Goal: Use online tool/utility: Utilize a website feature to perform a specific function

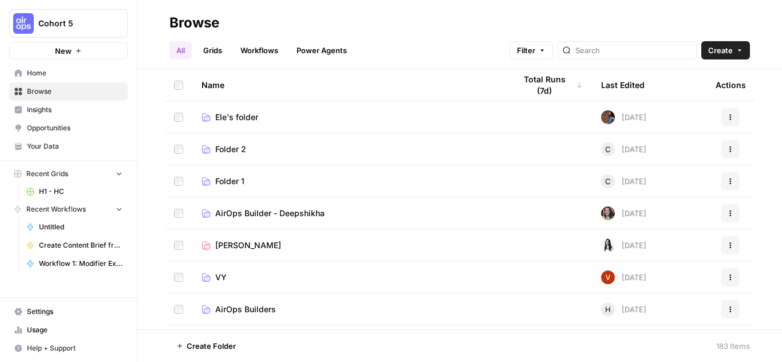
click at [226, 110] on td "Ele's folder" at bounding box center [349, 116] width 314 height 31
click at [242, 112] on span "Ele's folder" at bounding box center [236, 117] width 43 height 11
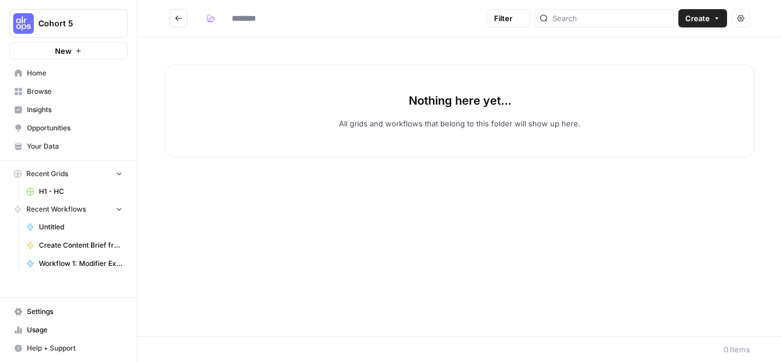
type input "**********"
click at [697, 21] on span "Create" at bounding box center [697, 18] width 25 height 11
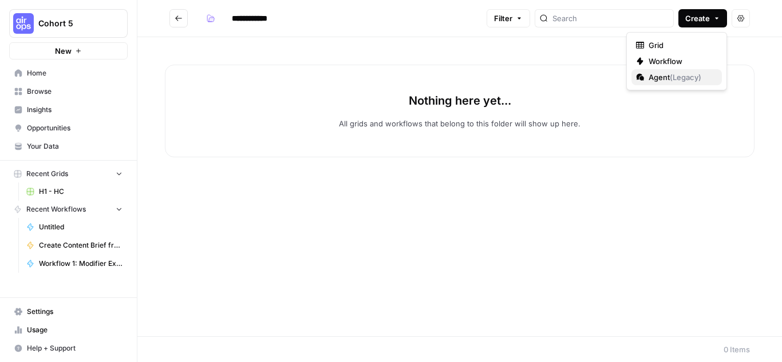
click at [674, 77] on span "( Legacy )" at bounding box center [685, 77] width 31 height 9
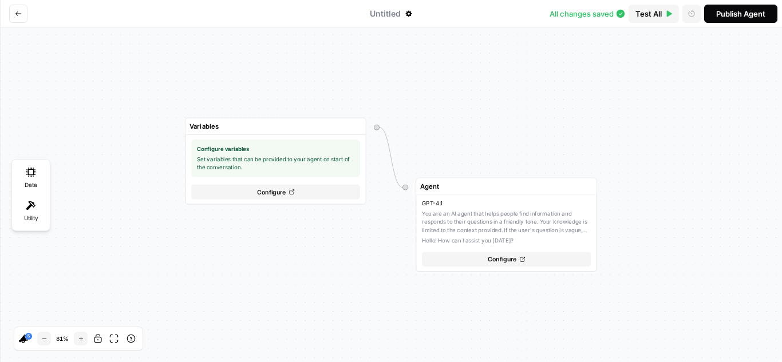
click at [20, 16] on icon "Go back" at bounding box center [18, 13] width 7 height 7
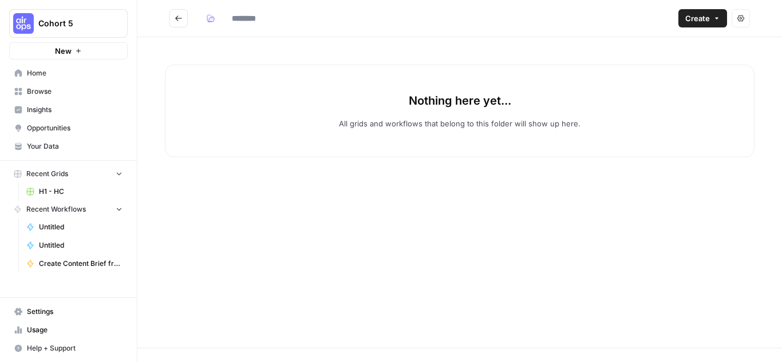
type input "**********"
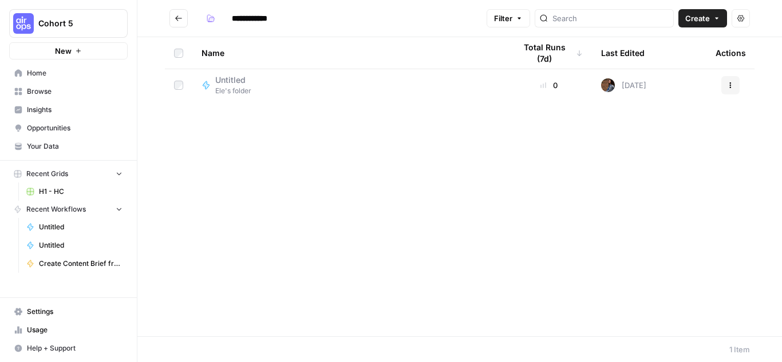
click at [731, 85] on icon "button" at bounding box center [730, 85] width 7 height 7
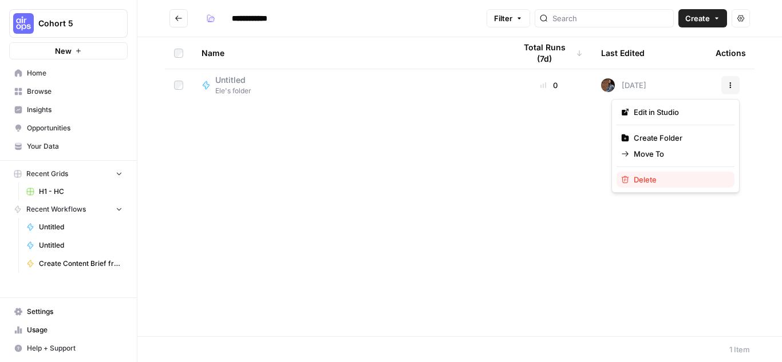
click at [648, 181] on span "Delete" at bounding box center [680, 179] width 92 height 11
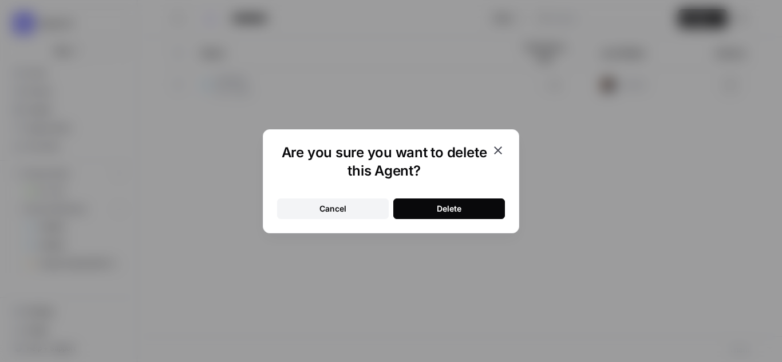
click at [462, 203] on button "Delete" at bounding box center [449, 209] width 112 height 21
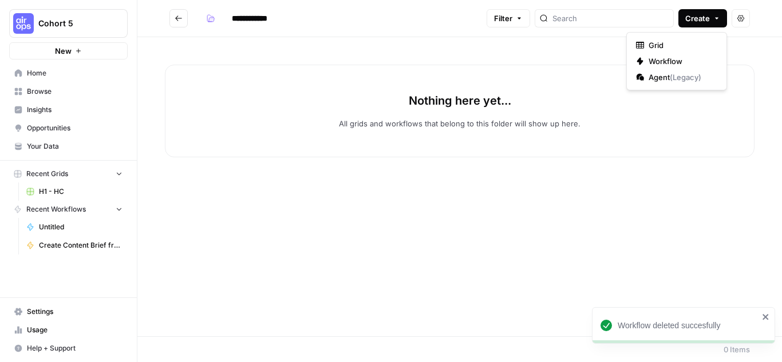
click at [709, 16] on span "Create" at bounding box center [697, 18] width 25 height 11
click at [682, 58] on span "Workflow" at bounding box center [680, 61] width 64 height 11
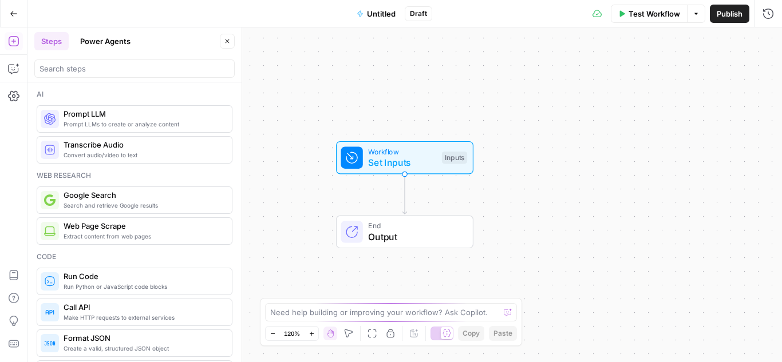
click at [100, 39] on button "Power Agents" at bounding box center [105, 41] width 64 height 18
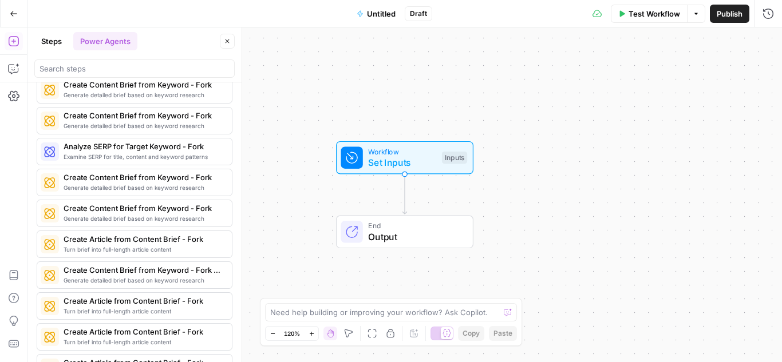
scroll to position [2170, 0]
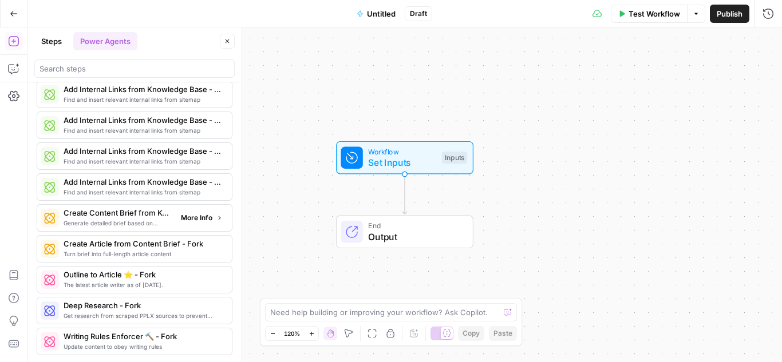
click at [183, 219] on span "More Info" at bounding box center [196, 218] width 31 height 10
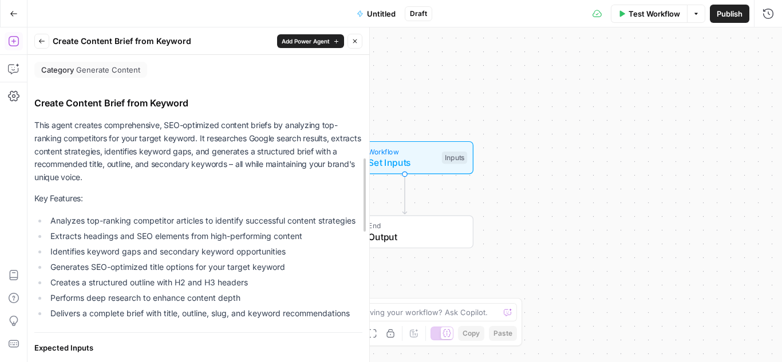
drag, startPoint x: 243, startPoint y: 124, endPoint x: 371, endPoint y: 125, distance: 127.6
click at [371, 125] on div at bounding box center [368, 194] width 11 height 335
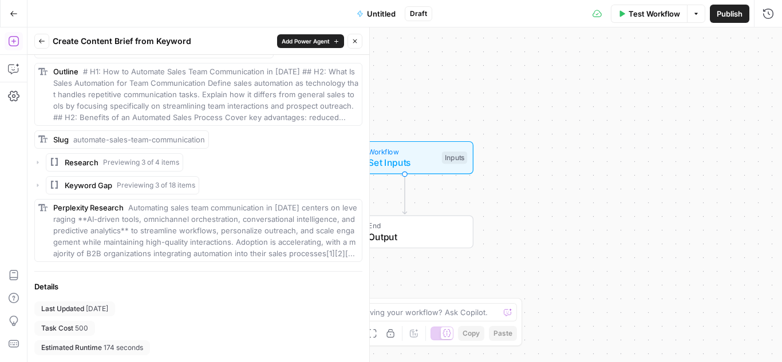
scroll to position [0, 0]
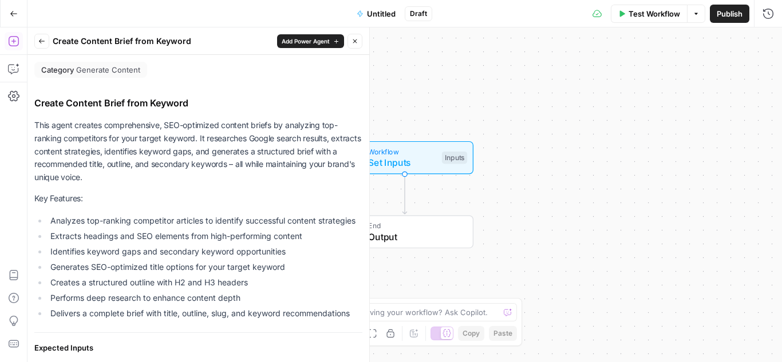
click at [42, 36] on button "Back" at bounding box center [41, 41] width 15 height 15
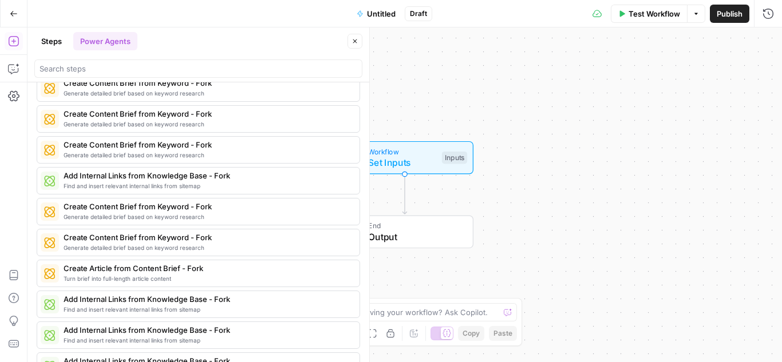
scroll to position [1884, 0]
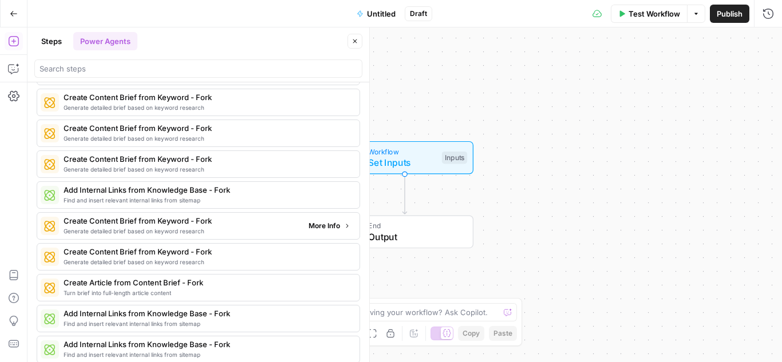
click at [316, 225] on span "More Info" at bounding box center [323, 226] width 31 height 10
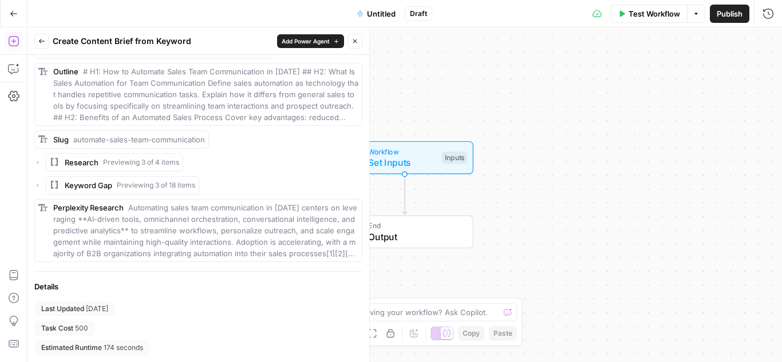
scroll to position [513, 0]
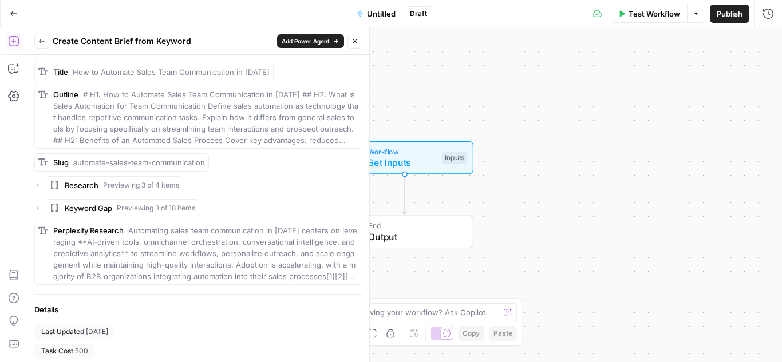
click at [39, 45] on button "Back" at bounding box center [41, 41] width 15 height 15
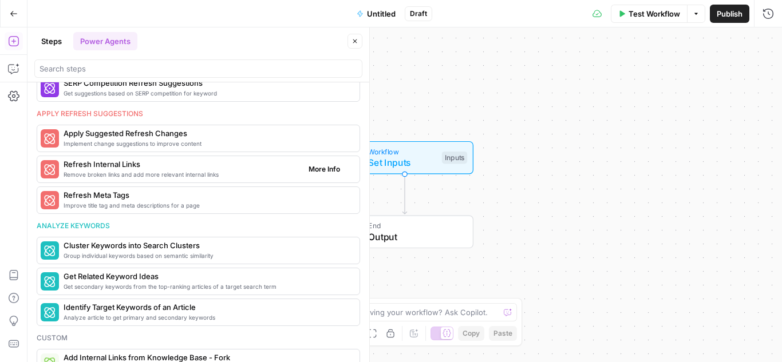
scroll to position [687, 0]
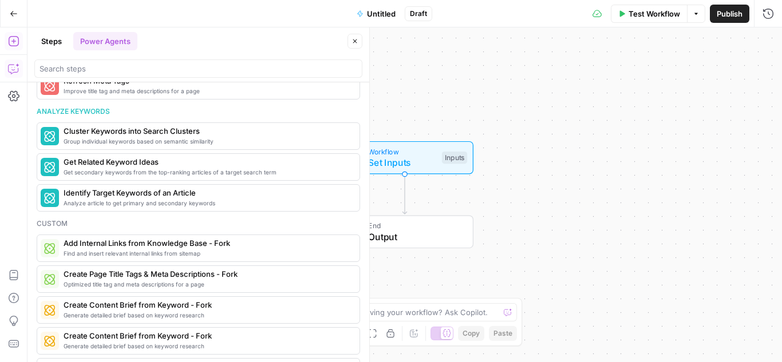
click at [13, 74] on icon "button" at bounding box center [13, 68] width 11 height 11
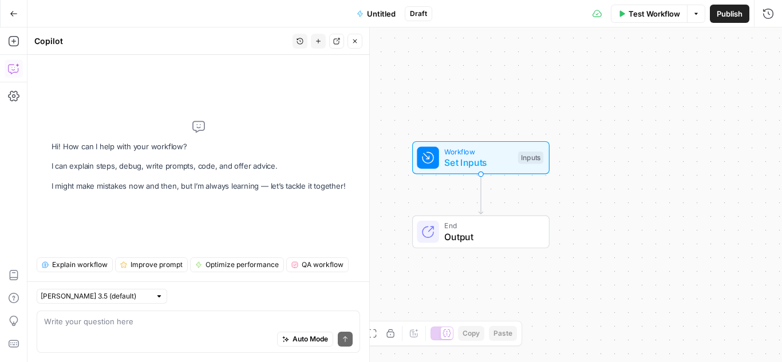
click at [201, 328] on div "Auto Mode Send" at bounding box center [198, 339] width 308 height 25
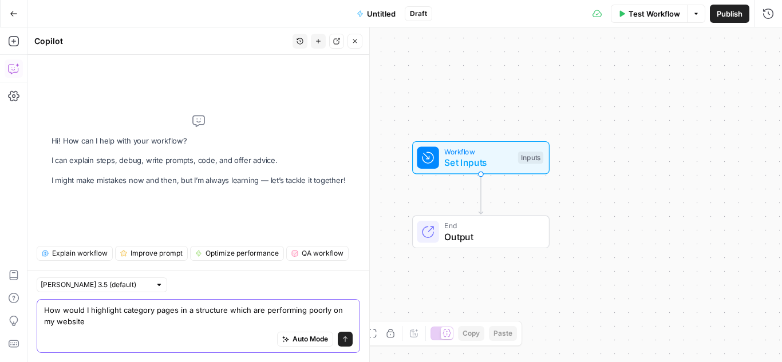
type textarea "How would I highlight category pages in a structure which are performing poorly…"
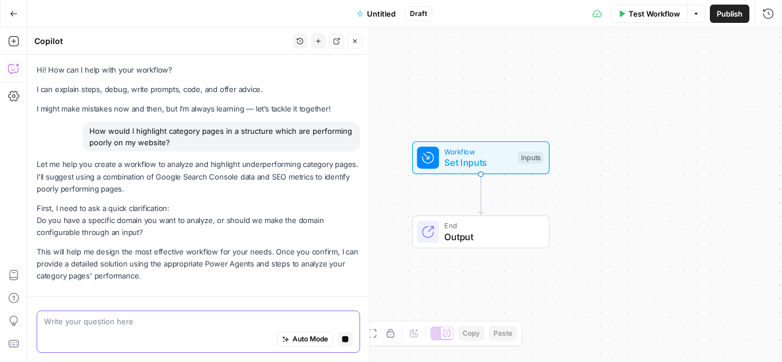
scroll to position [29, 0]
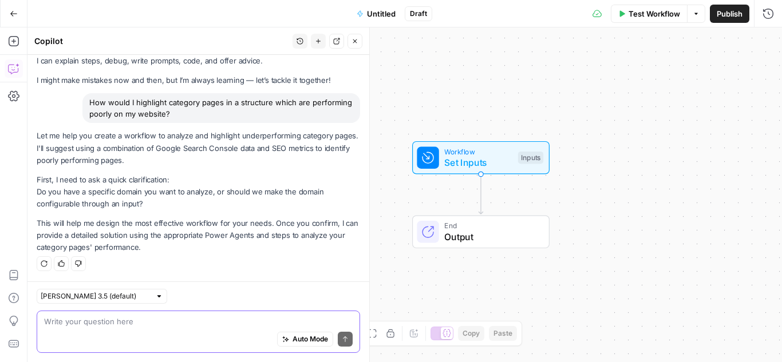
click at [139, 325] on textarea at bounding box center [198, 321] width 308 height 11
type textarea "I would like to analyse the australia domain"
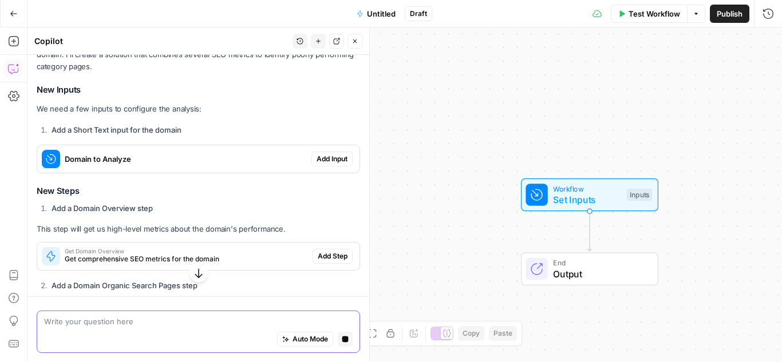
scroll to position [286, 0]
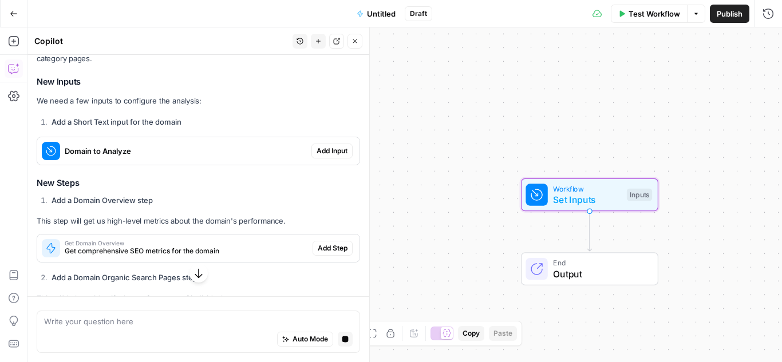
click at [327, 149] on span "Add Input" at bounding box center [331, 151] width 31 height 10
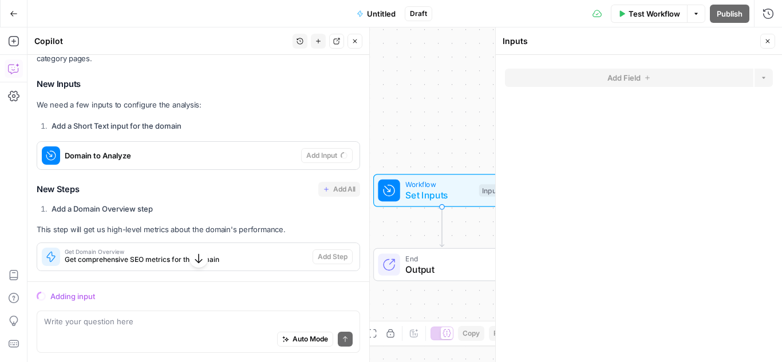
scroll to position [323, 0]
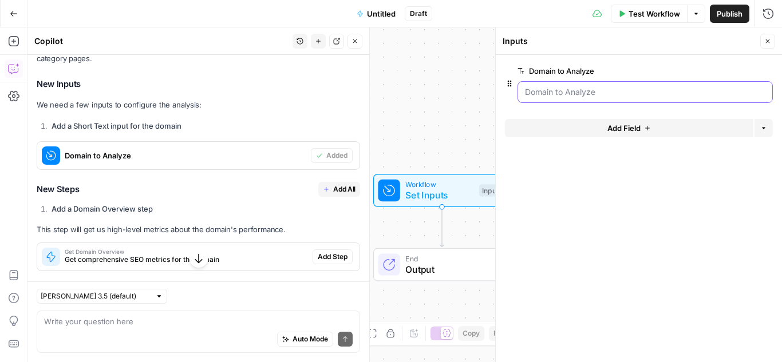
click at [599, 89] on Analyze "Domain to Analyze" at bounding box center [645, 91] width 240 height 11
click at [641, 16] on span "Test Workflow" at bounding box center [654, 13] width 52 height 11
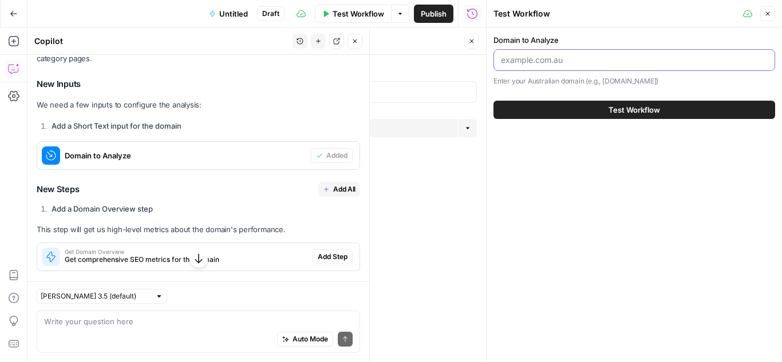
click at [567, 57] on input "Domain to Analyze" at bounding box center [634, 59] width 267 height 11
type input "[DOMAIN_NAME]"
click at [644, 112] on span "Test Workflow" at bounding box center [634, 109] width 52 height 11
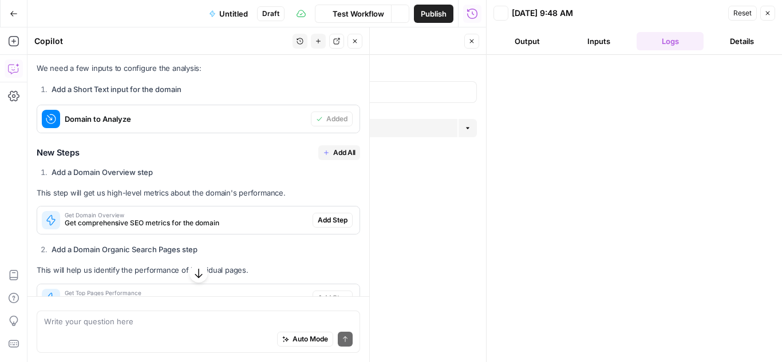
scroll to position [323, 0]
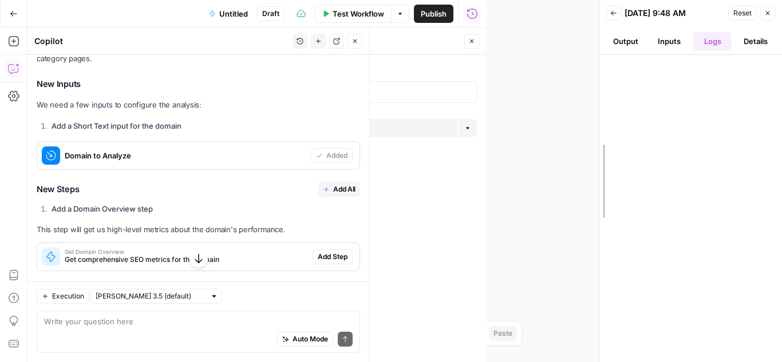
drag, startPoint x: 485, startPoint y: 65, endPoint x: 626, endPoint y: 61, distance: 140.9
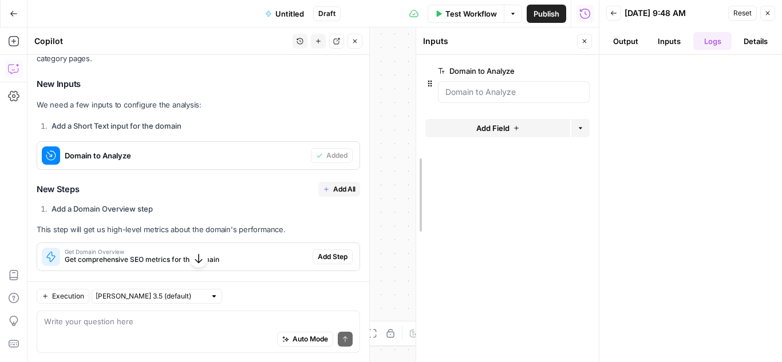
drag, startPoint x: 310, startPoint y: 78, endPoint x: 460, endPoint y: 73, distance: 150.0
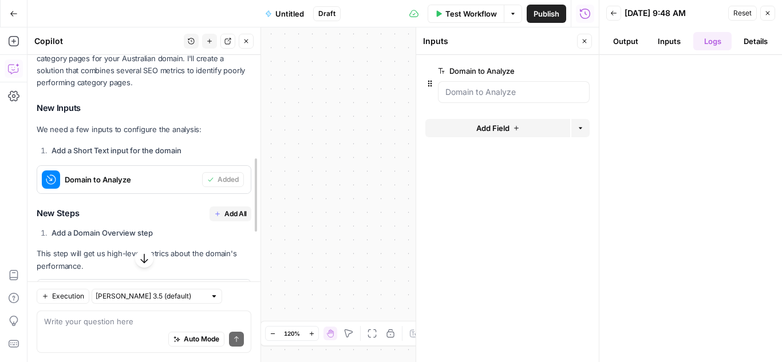
scroll to position [335, 0]
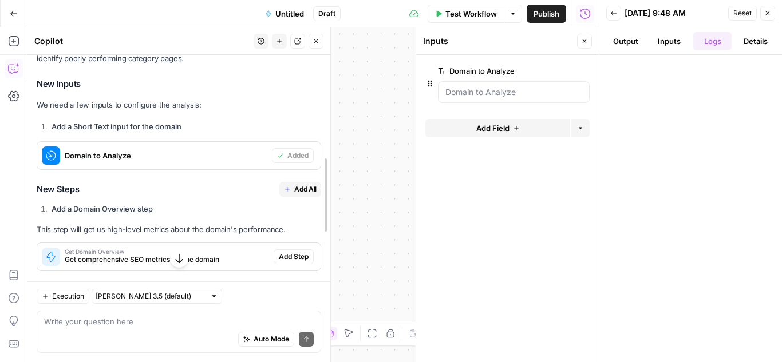
drag, startPoint x: 370, startPoint y: 85, endPoint x: 331, endPoint y: 73, distance: 40.7
click at [331, 73] on div at bounding box center [330, 194] width 11 height 335
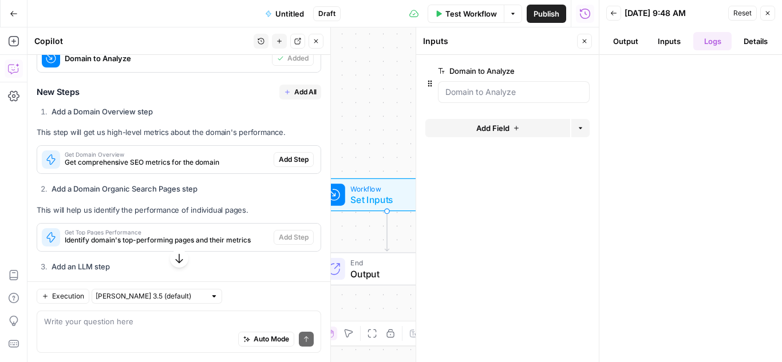
scroll to position [449, 0]
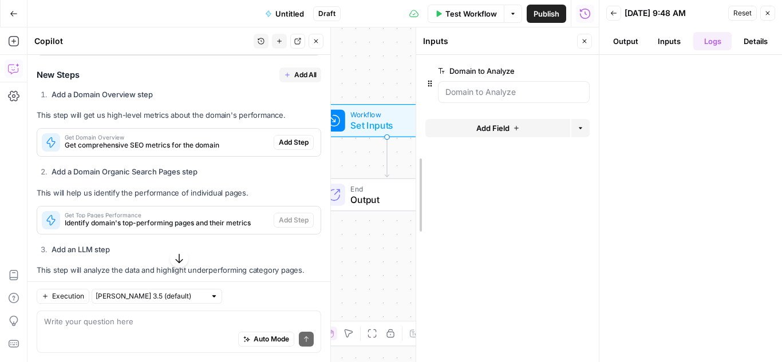
drag, startPoint x: 421, startPoint y: 45, endPoint x: 504, endPoint y: 38, distance: 83.9
click at [482, 14] on span "Test Workflow" at bounding box center [471, 13] width 52 height 11
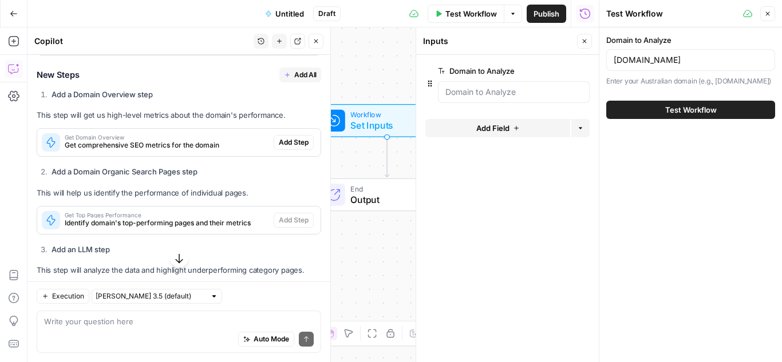
click at [706, 114] on span "Test Workflow" at bounding box center [691, 109] width 52 height 11
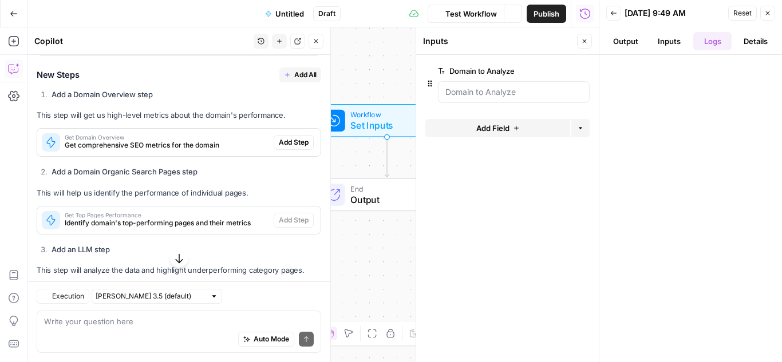
scroll to position [449, 0]
click at [635, 38] on button "Output" at bounding box center [625, 41] width 39 height 18
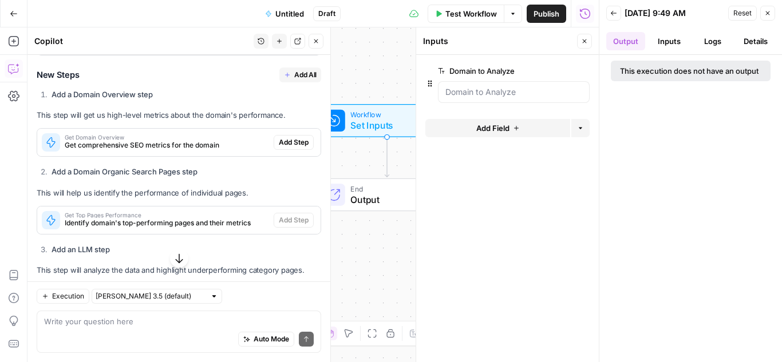
click at [664, 41] on button "Inputs" at bounding box center [669, 41] width 39 height 18
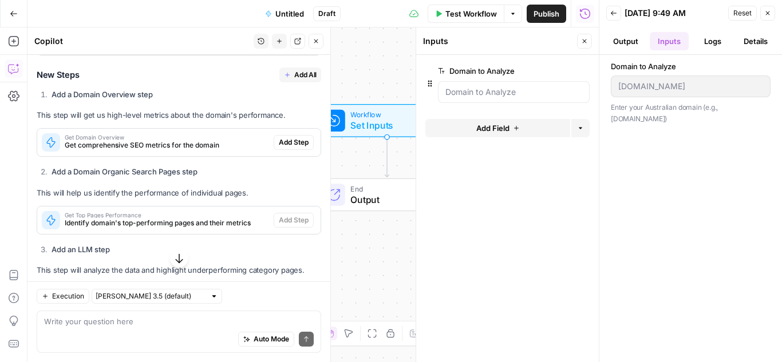
click at [704, 39] on button "Logs" at bounding box center [712, 41] width 39 height 18
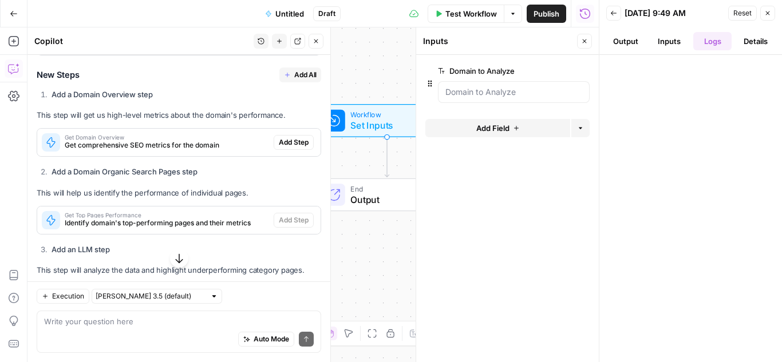
click at [754, 42] on button "Details" at bounding box center [755, 41] width 39 height 18
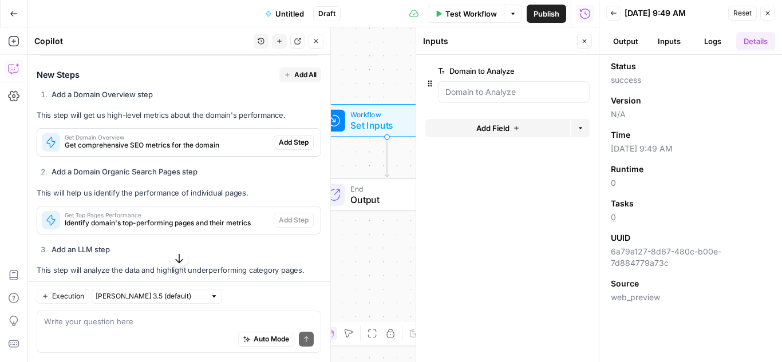
click at [633, 42] on button "Output" at bounding box center [625, 41] width 39 height 18
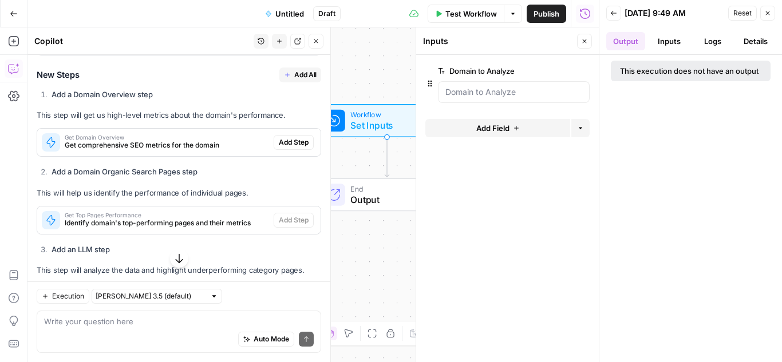
click at [767, 13] on icon "button" at bounding box center [768, 13] width 4 height 4
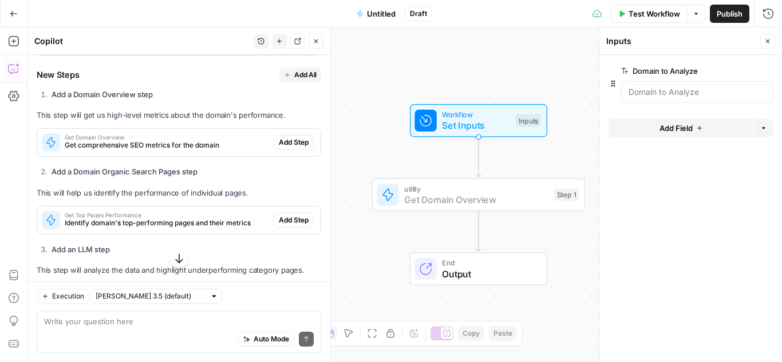
click at [282, 145] on span "Add Step" at bounding box center [294, 142] width 30 height 10
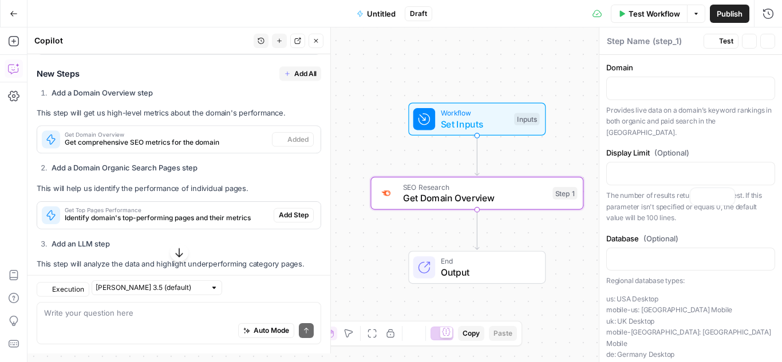
type textarea "Get Domain Overview"
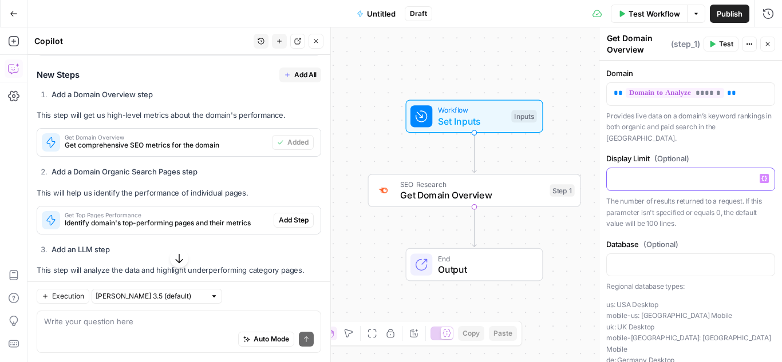
click at [653, 173] on p at bounding box center [691, 178] width 154 height 11
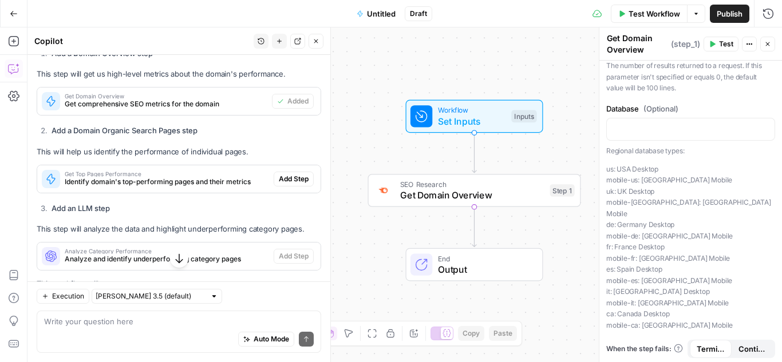
scroll to position [507, 0]
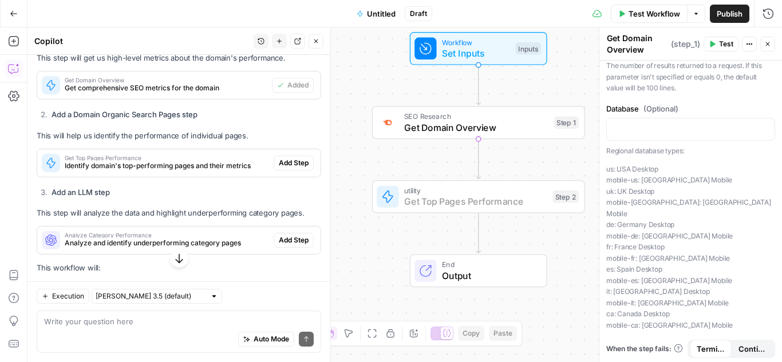
click at [288, 163] on span "Add Step" at bounding box center [294, 163] width 30 height 10
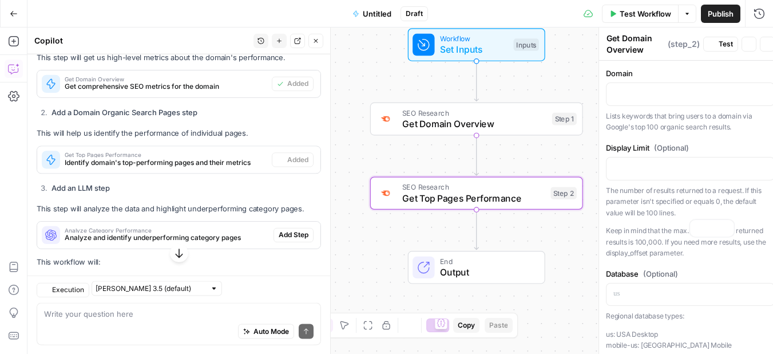
type textarea "Get Top Pages Performance"
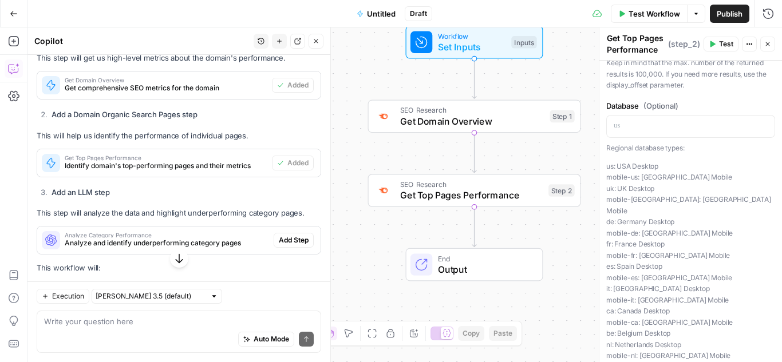
scroll to position [172, 0]
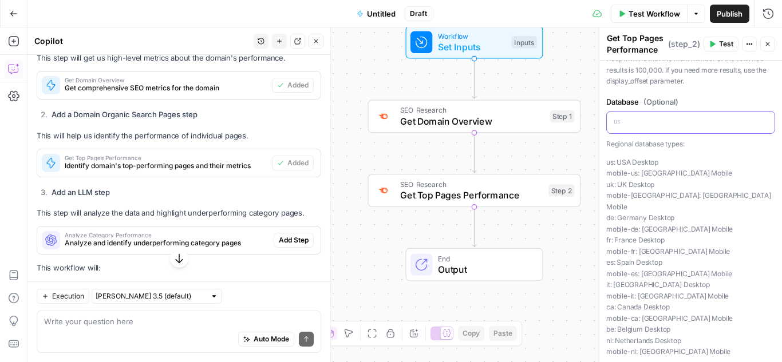
click at [627, 124] on p at bounding box center [691, 121] width 154 height 11
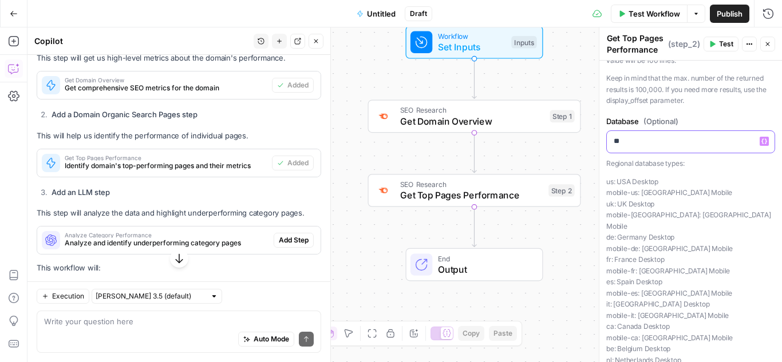
click at [761, 143] on icon "button" at bounding box center [764, 142] width 6 height 6
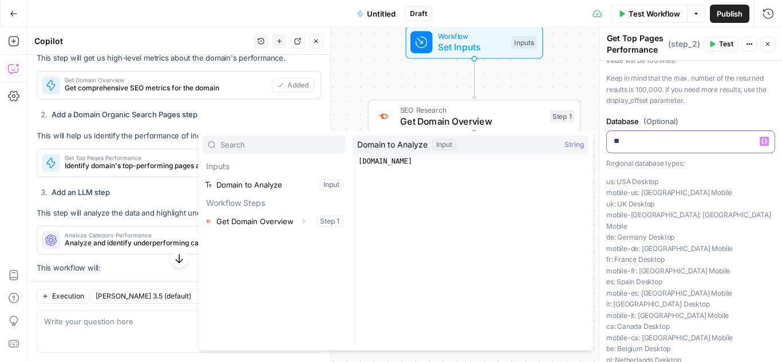
click at [674, 143] on p "**" at bounding box center [686, 141] width 145 height 11
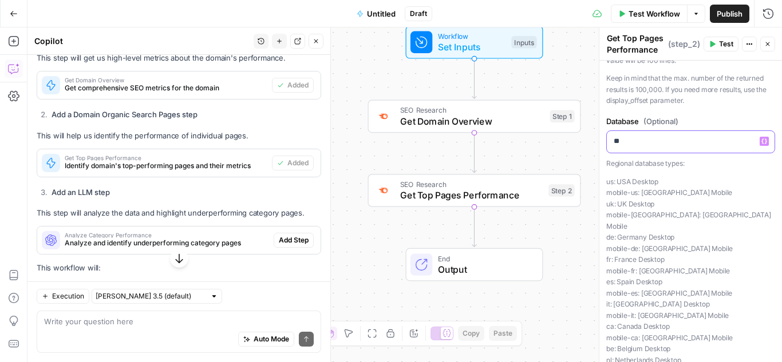
scroll to position [209, 0]
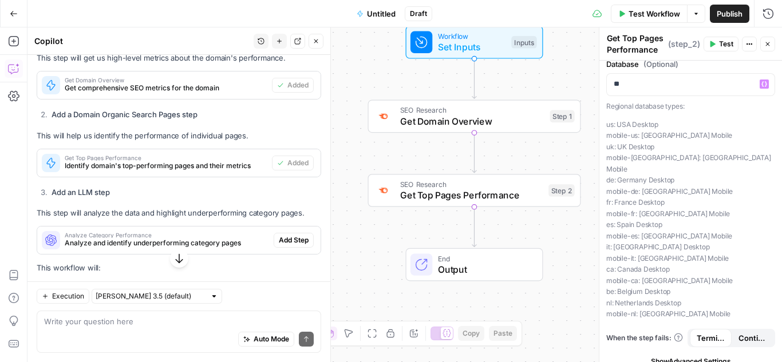
click at [759, 160] on p "us: [GEOGRAPHIC_DATA] Desktop mobile-us: [GEOGRAPHIC_DATA] [GEOGRAPHIC_DATA] [G…" at bounding box center [690, 219] width 169 height 201
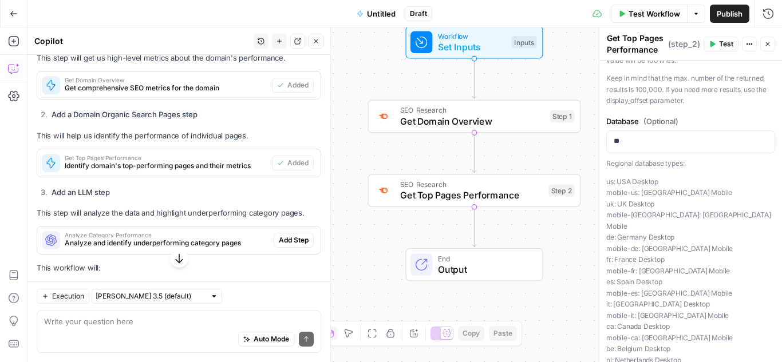
click at [718, 38] on button "Test" at bounding box center [720, 44] width 35 height 15
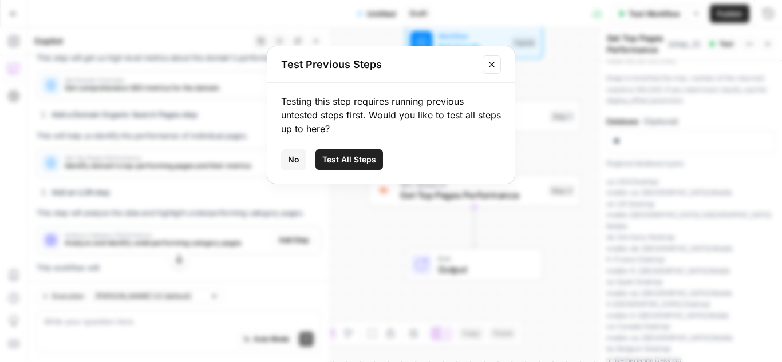
click at [355, 160] on span "Test All Steps" at bounding box center [349, 159] width 54 height 11
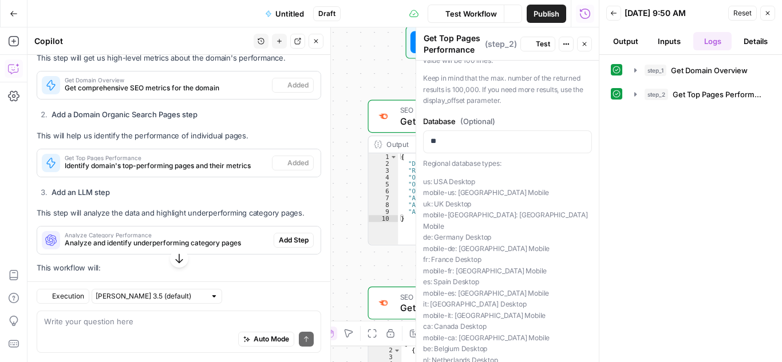
scroll to position [507, 0]
drag, startPoint x: 418, startPoint y: 205, endPoint x: 532, endPoint y: 200, distance: 114.0
drag, startPoint x: 419, startPoint y: 39, endPoint x: 504, endPoint y: 45, distance: 85.5
drag, startPoint x: 599, startPoint y: 48, endPoint x: 660, endPoint y: 50, distance: 61.9
click at [766, 11] on icon "button" at bounding box center [768, 13] width 4 height 4
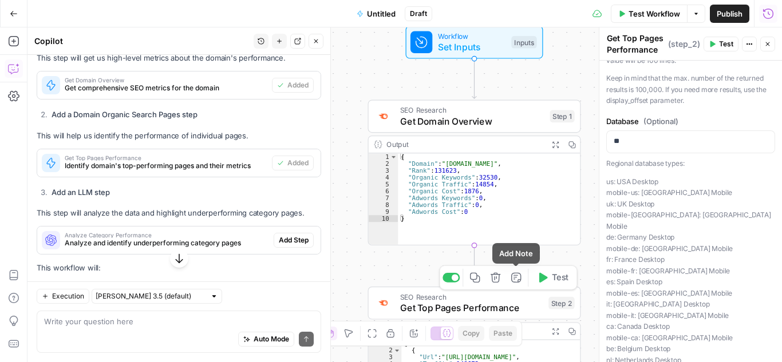
click at [469, 312] on span "Get Top Pages Performance" at bounding box center [471, 308] width 143 height 14
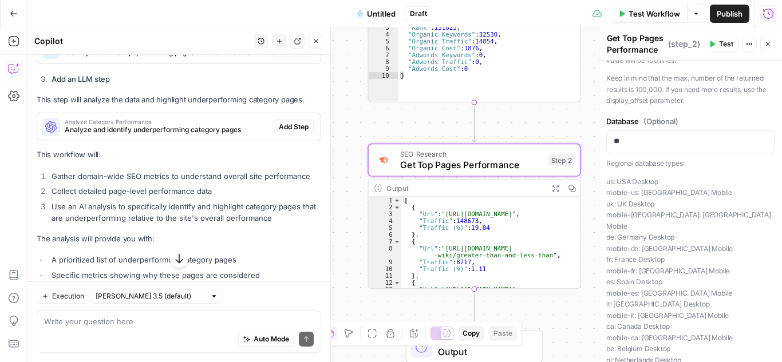
scroll to position [621, 0]
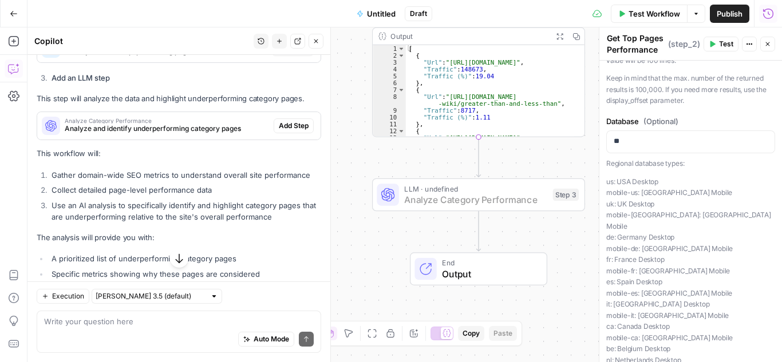
click at [284, 125] on span "Add Step" at bounding box center [294, 126] width 30 height 10
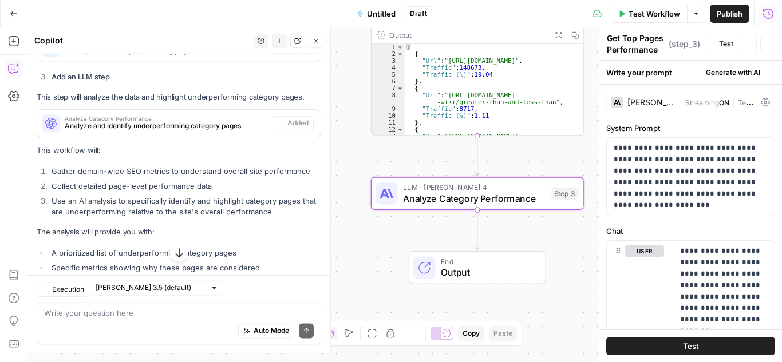
type textarea "Analyze Category Performance"
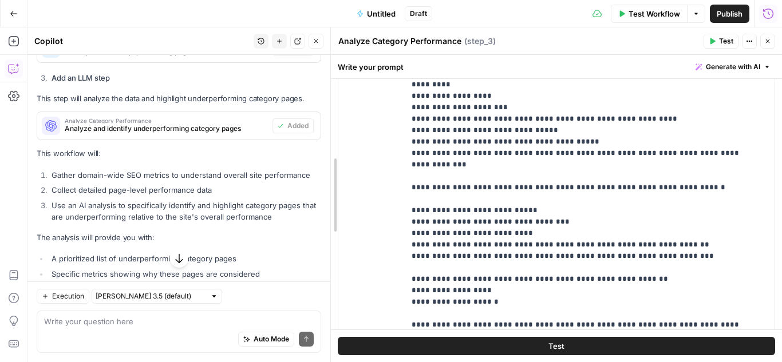
scroll to position [207, 0]
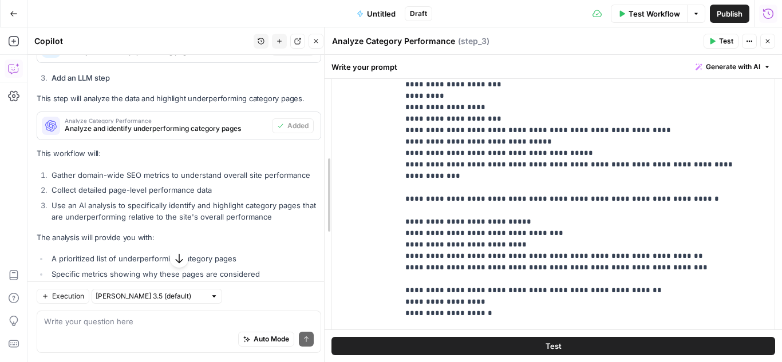
click at [271, 123] on body "Cohort 5 New Home Browse Insights Opportunities Your Data Recent Grids H1 - HC …" at bounding box center [391, 181] width 782 height 362
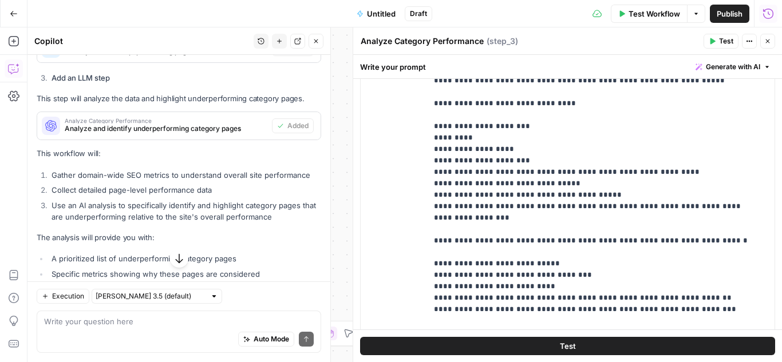
scroll to position [230, 0]
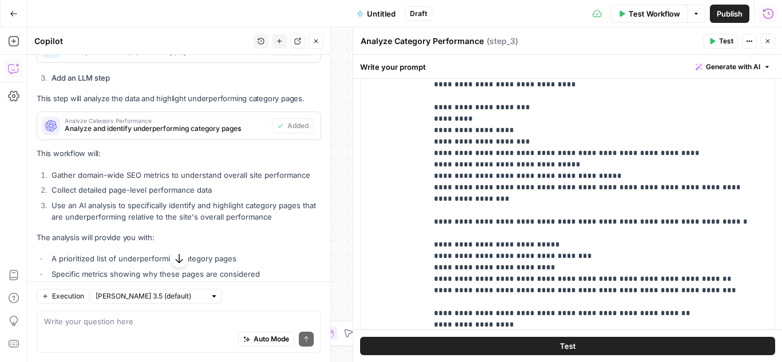
click at [588, 348] on button "Test" at bounding box center [567, 346] width 415 height 18
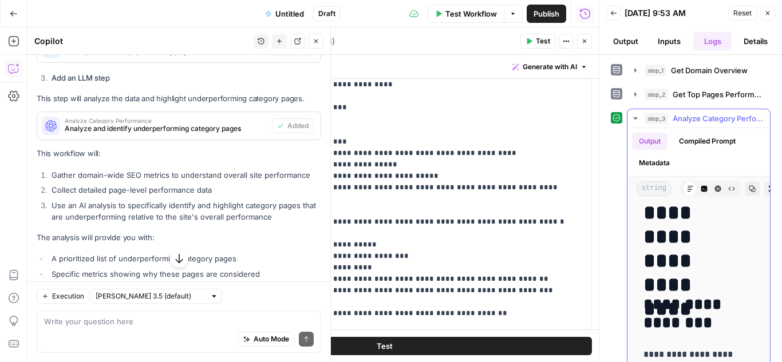
scroll to position [114, 0]
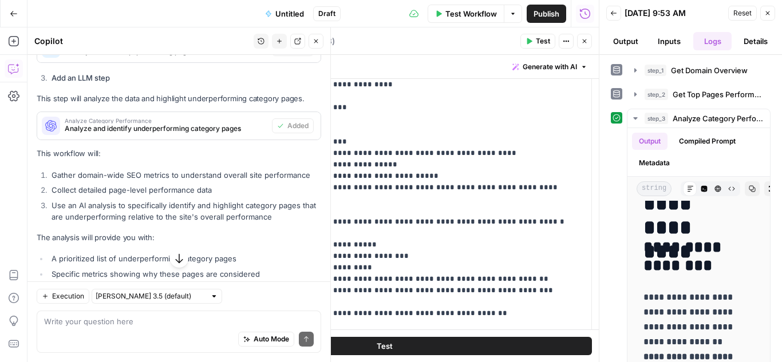
click at [631, 33] on button "Output" at bounding box center [625, 41] width 39 height 18
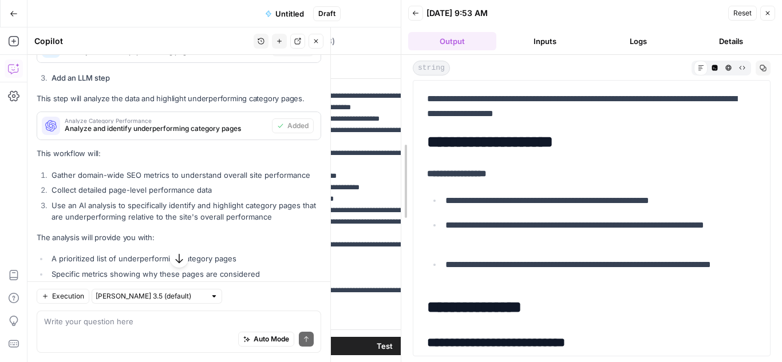
scroll to position [564, 0]
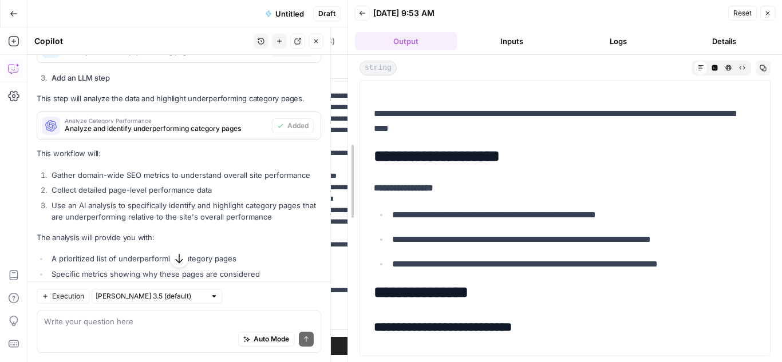
drag, startPoint x: 603, startPoint y: 179, endPoint x: 352, endPoint y: 160, distance: 252.0
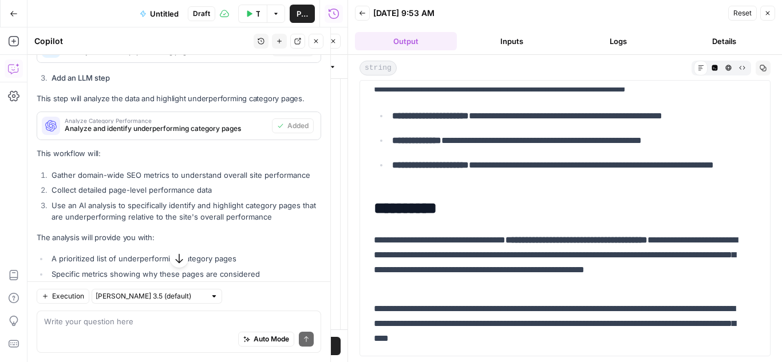
scroll to position [984, 0]
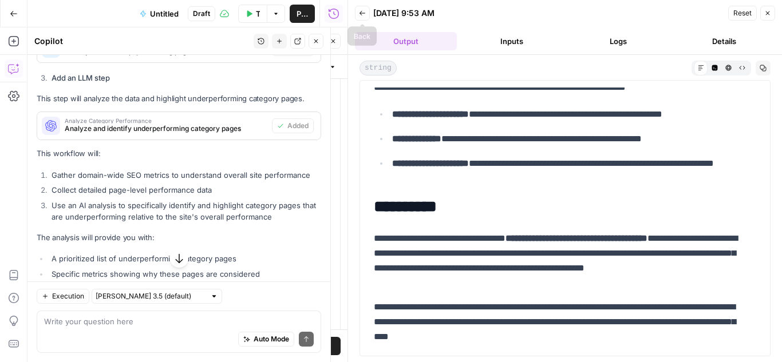
click at [359, 11] on icon "button" at bounding box center [362, 13] width 7 height 7
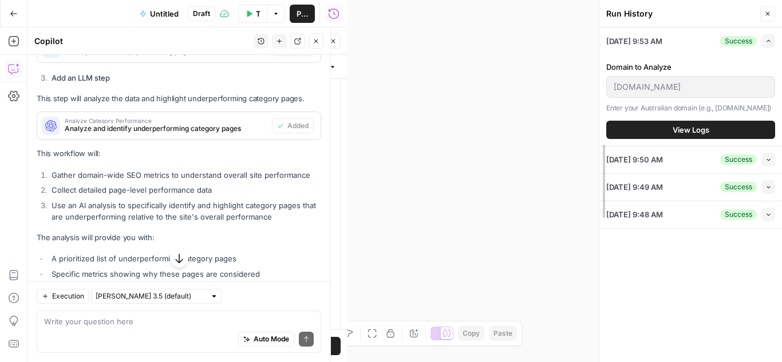
drag, startPoint x: 350, startPoint y: 31, endPoint x: 623, endPoint y: 38, distance: 273.1
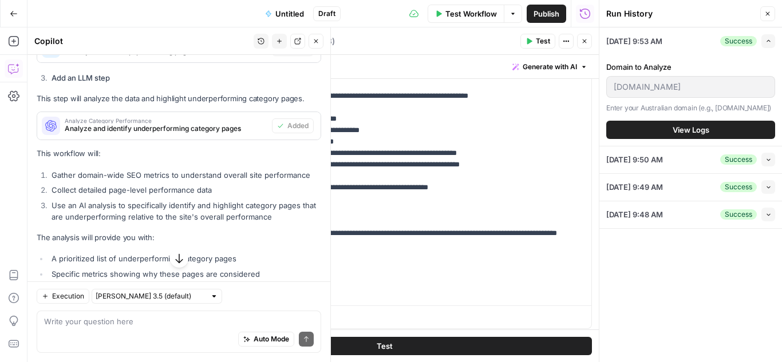
scroll to position [408, 0]
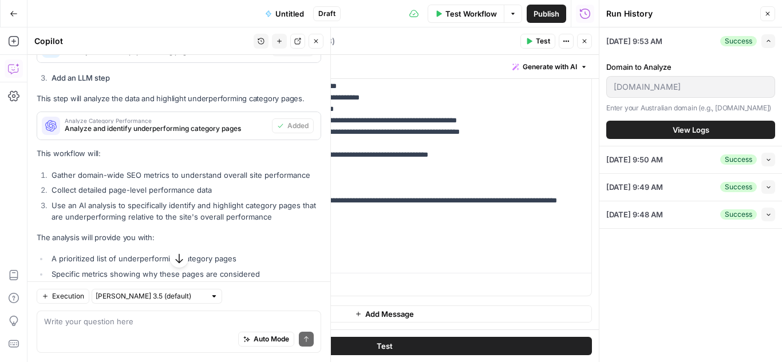
click at [584, 38] on icon "button" at bounding box center [584, 41] width 7 height 7
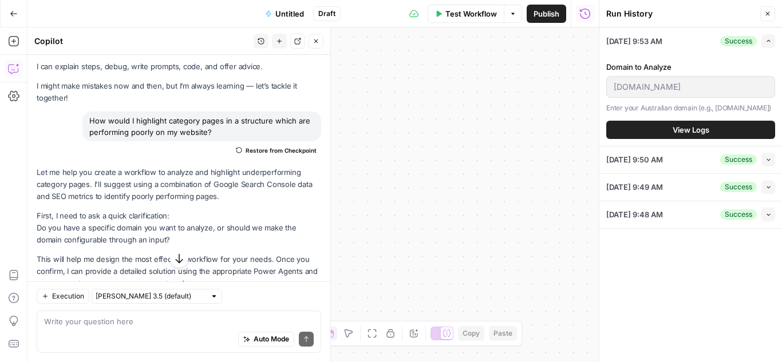
scroll to position [0, 0]
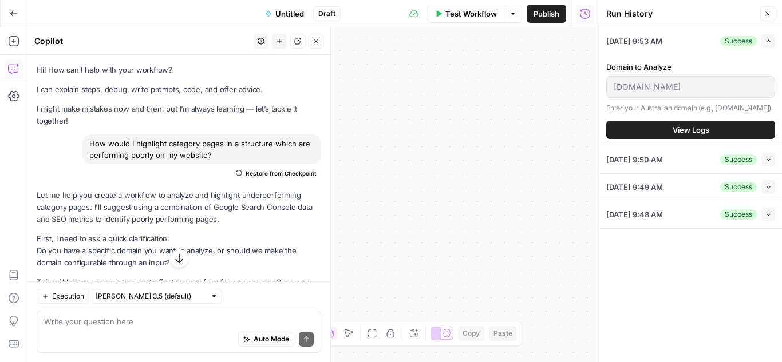
click at [285, 14] on span "Untitled" at bounding box center [289, 13] width 29 height 11
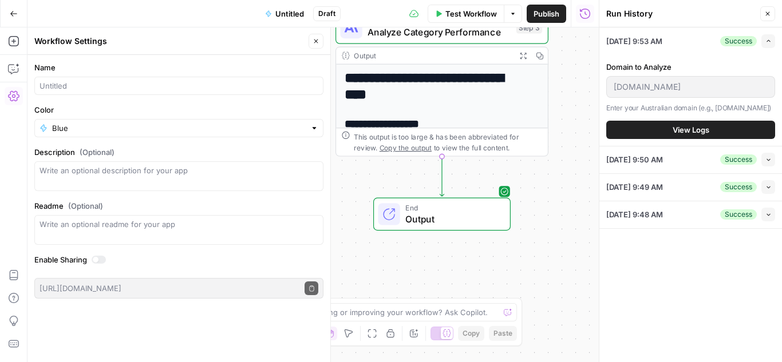
click at [288, 12] on span "Untitled" at bounding box center [289, 13] width 29 height 11
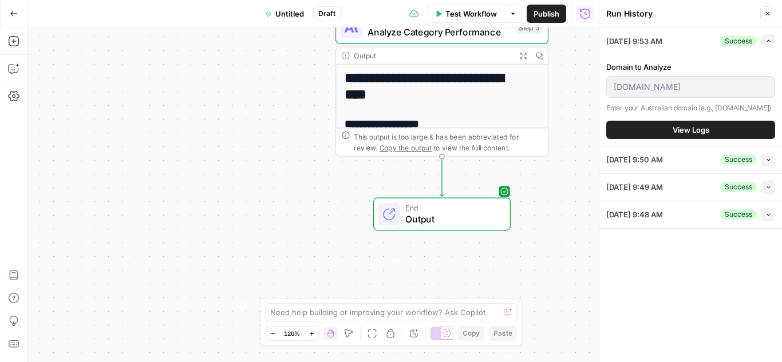
click at [288, 13] on span "Untitled" at bounding box center [289, 13] width 29 height 11
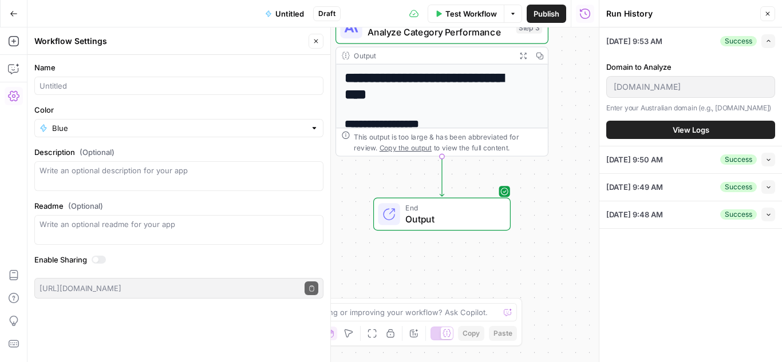
click at [288, 13] on span "Untitled" at bounding box center [289, 13] width 29 height 11
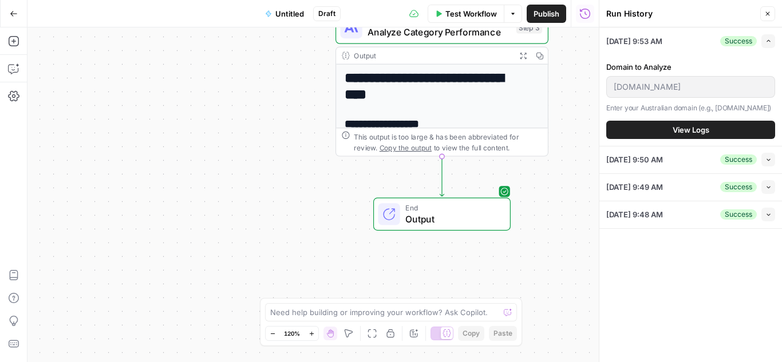
click at [290, 13] on span "Untitled" at bounding box center [289, 13] width 29 height 11
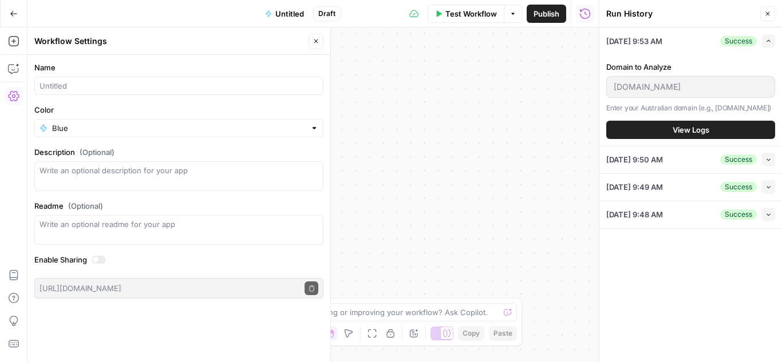
click at [285, 15] on span "Untitled" at bounding box center [289, 13] width 29 height 11
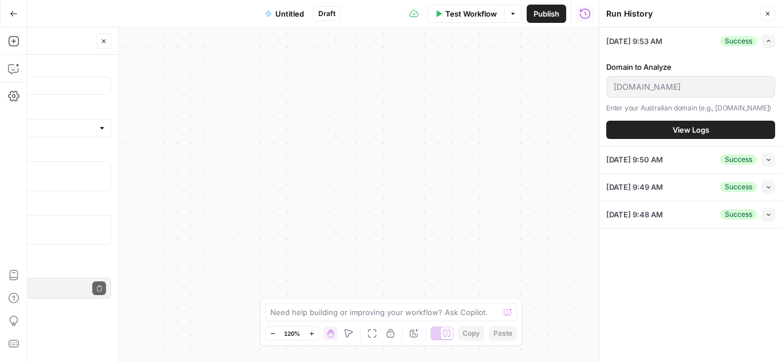
click at [285, 15] on span "Untitled" at bounding box center [289, 13] width 29 height 11
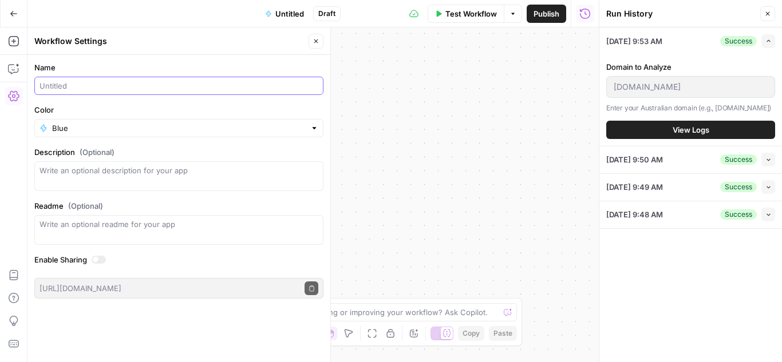
click at [110, 84] on input "Name" at bounding box center [178, 85] width 279 height 11
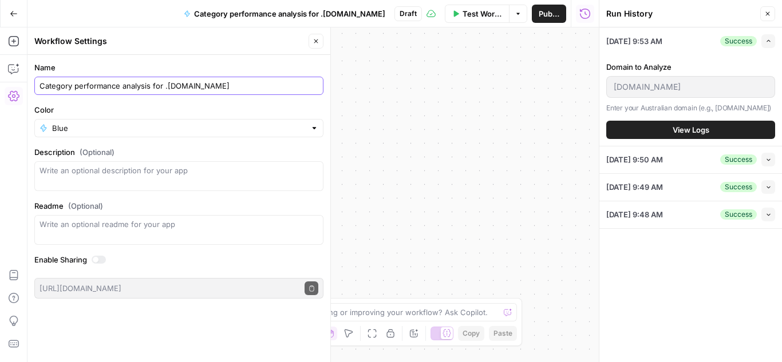
drag, startPoint x: 163, startPoint y: 88, endPoint x: 170, endPoint y: 89, distance: 7.1
click at [180, 89] on input "Category performance analysis for .[DOMAIN_NAME]" at bounding box center [178, 85] width 279 height 11
type input "Category performance analysis for .au"
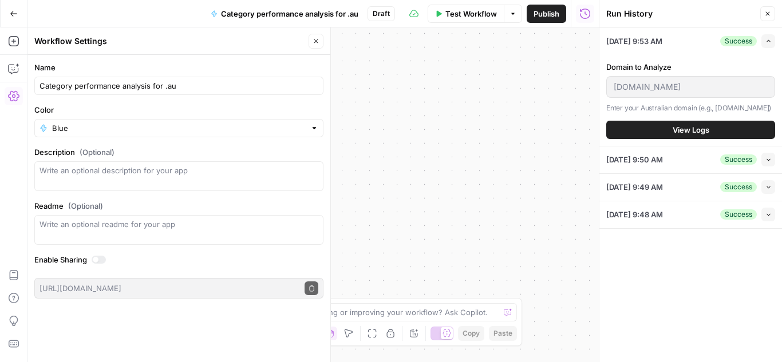
click at [5, 8] on button "Go Back" at bounding box center [13, 13] width 21 height 21
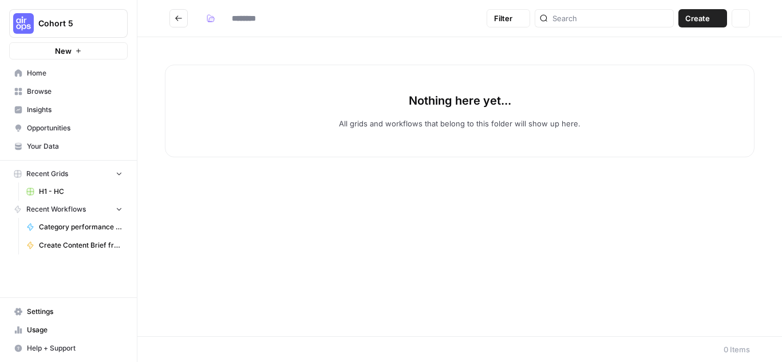
type input "**********"
